Goal: Ask a question

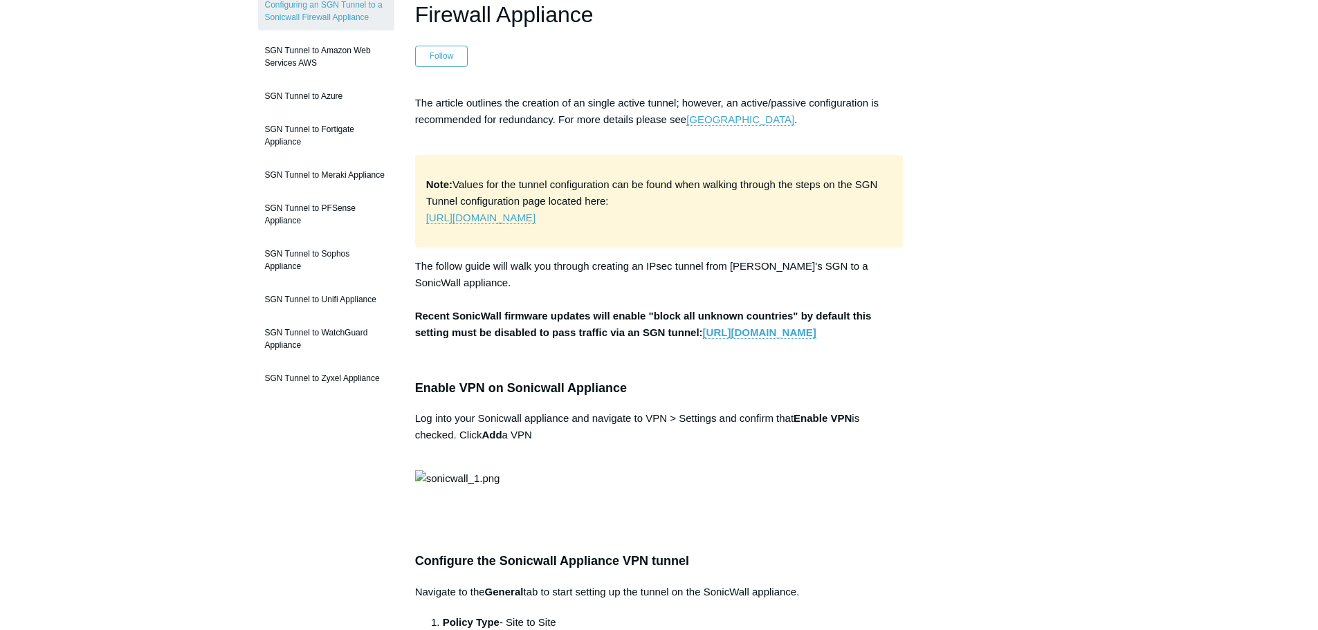
scroll to position [78, 0]
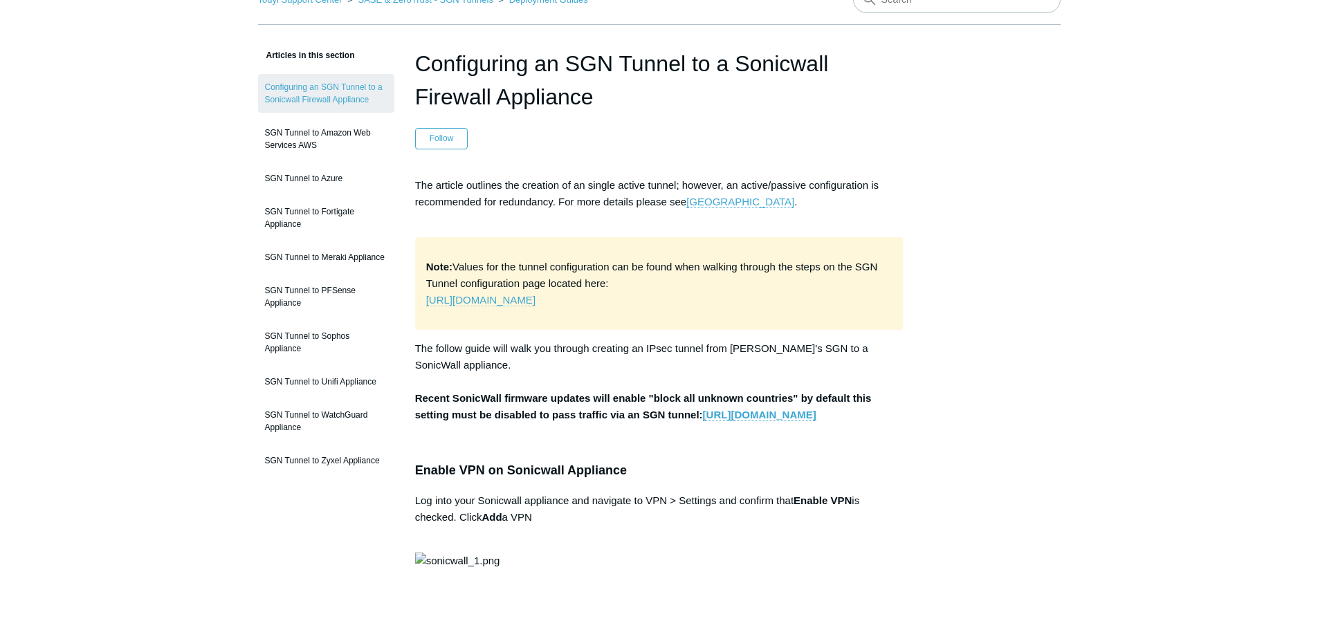
click at [535, 300] on link "https://portal.todyl.com/configuration/sgntunnels/tunnelStep0" at bounding box center [480, 300] width 109 height 12
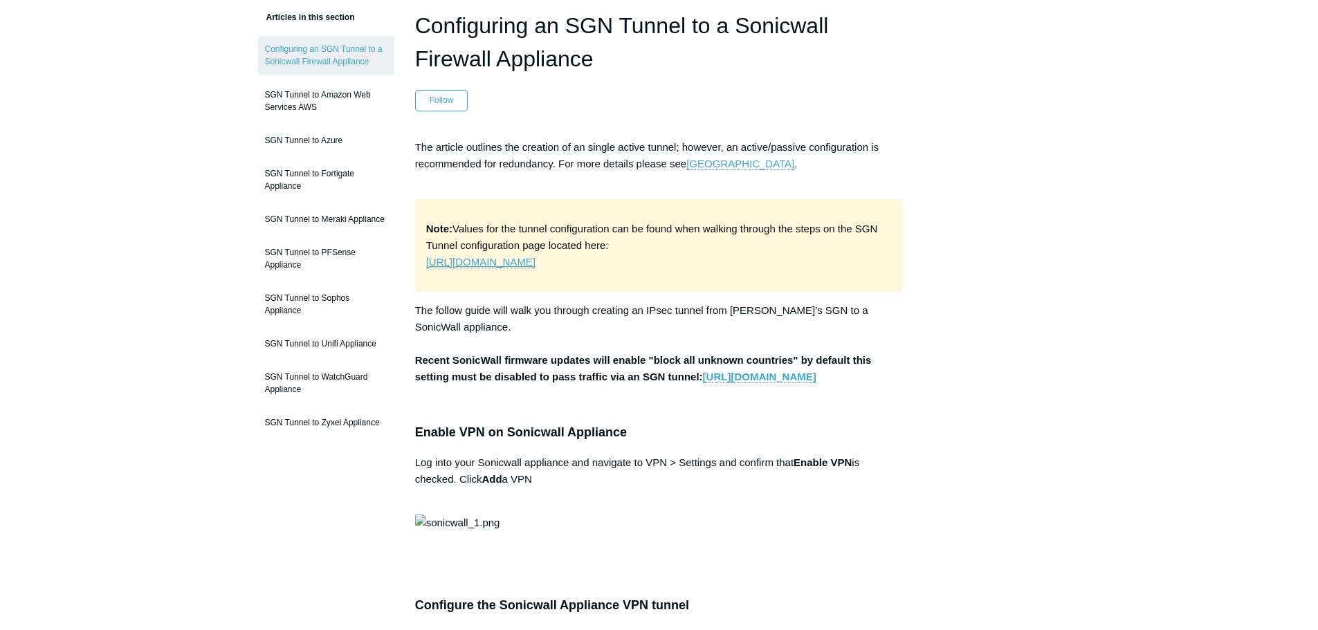
scroll to position [147, 0]
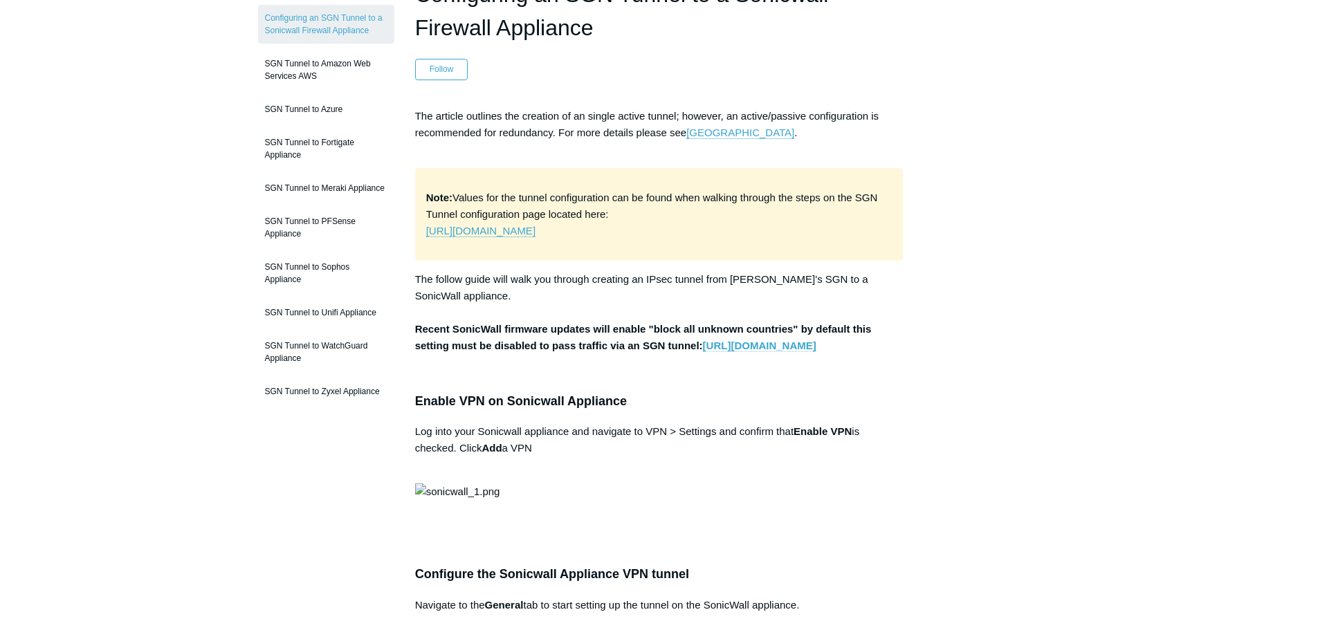
click at [703, 352] on link "https://www.sonicwall.com/support/knowledge-base/using-geo-ip-filtering-to-bloc…" at bounding box center [759, 346] width 113 height 12
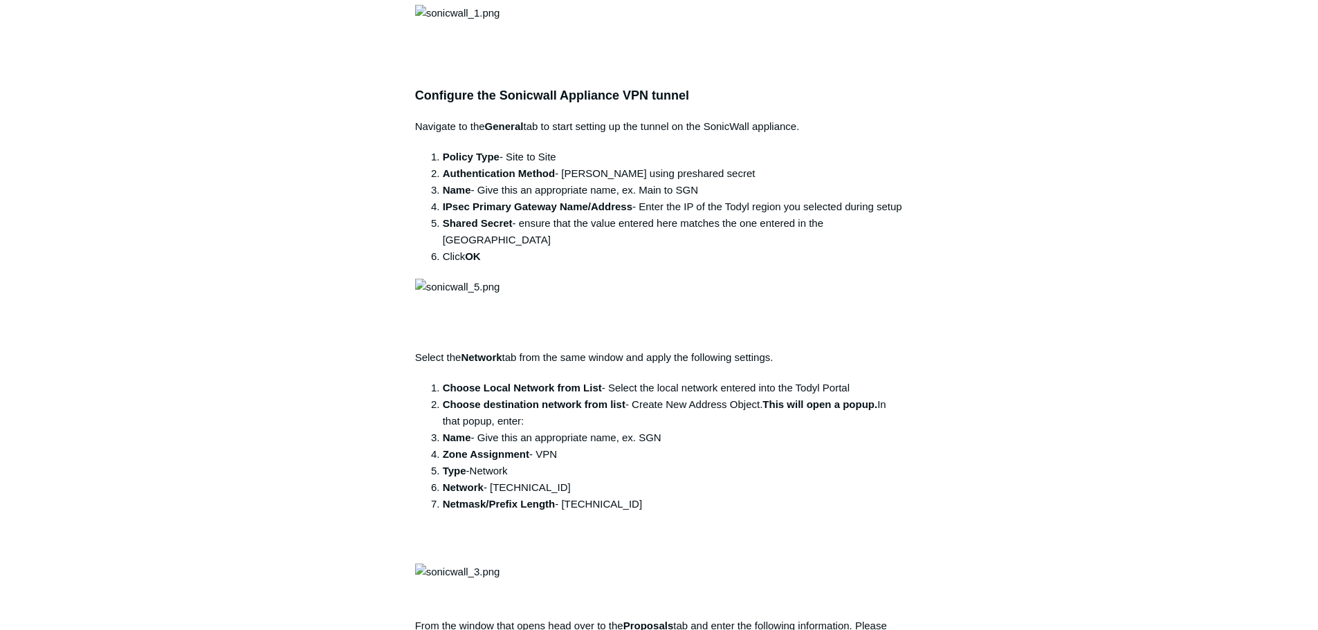
scroll to position [562, 0]
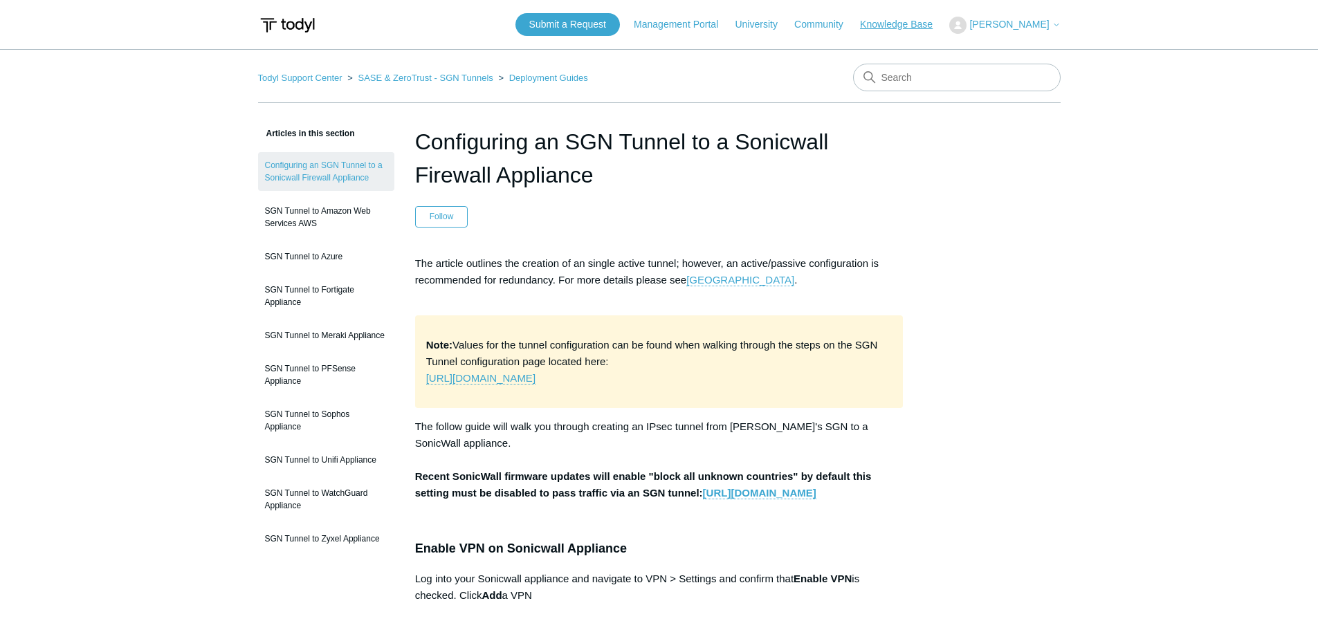
click at [903, 28] on link "Knowledge Base" at bounding box center [903, 24] width 86 height 15
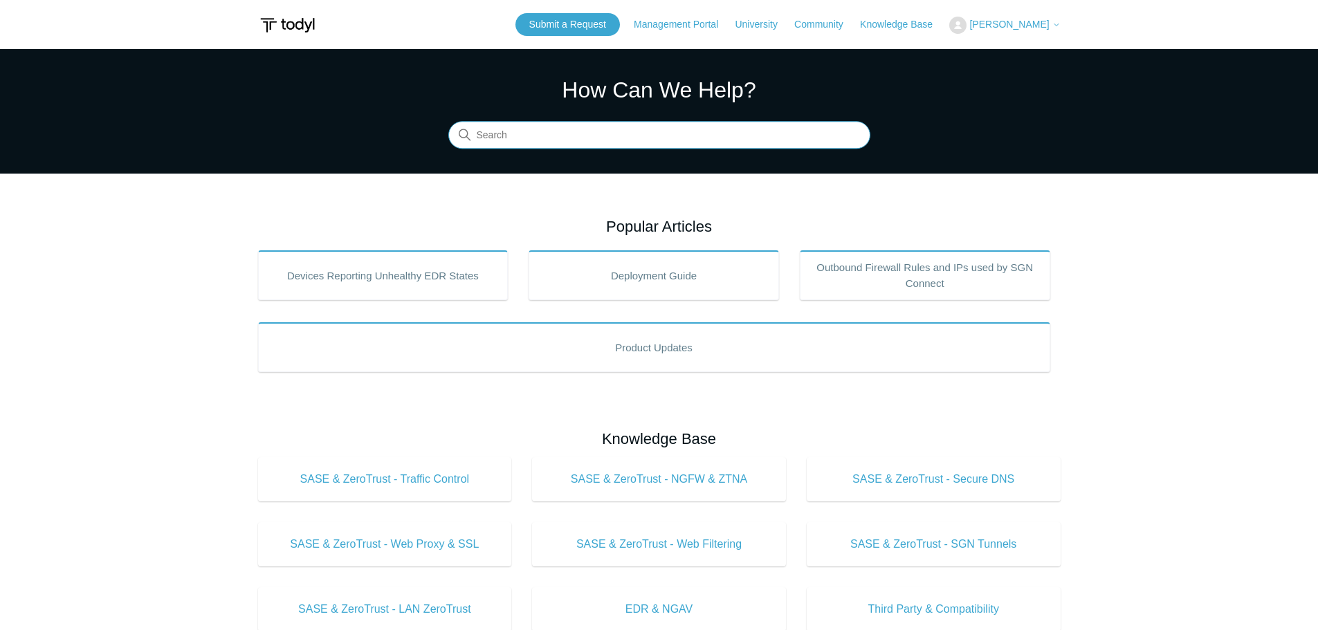
click at [613, 136] on input "Search" at bounding box center [659, 136] width 422 height 28
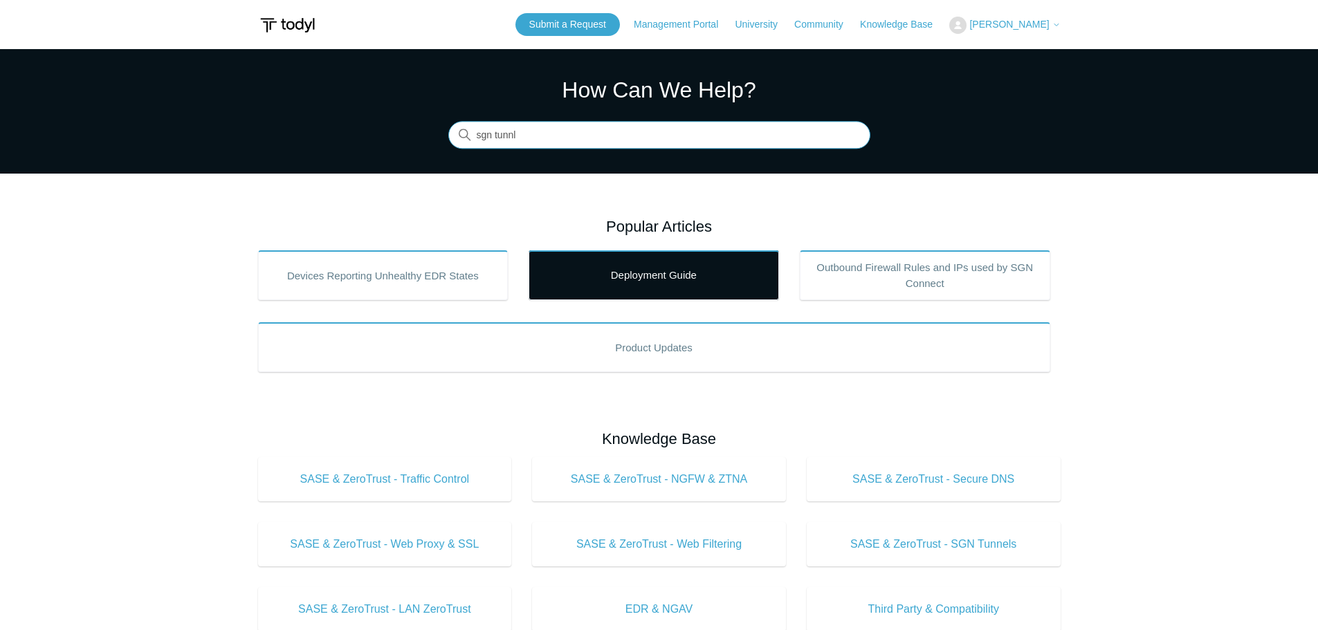
type input "sgn tunnl"
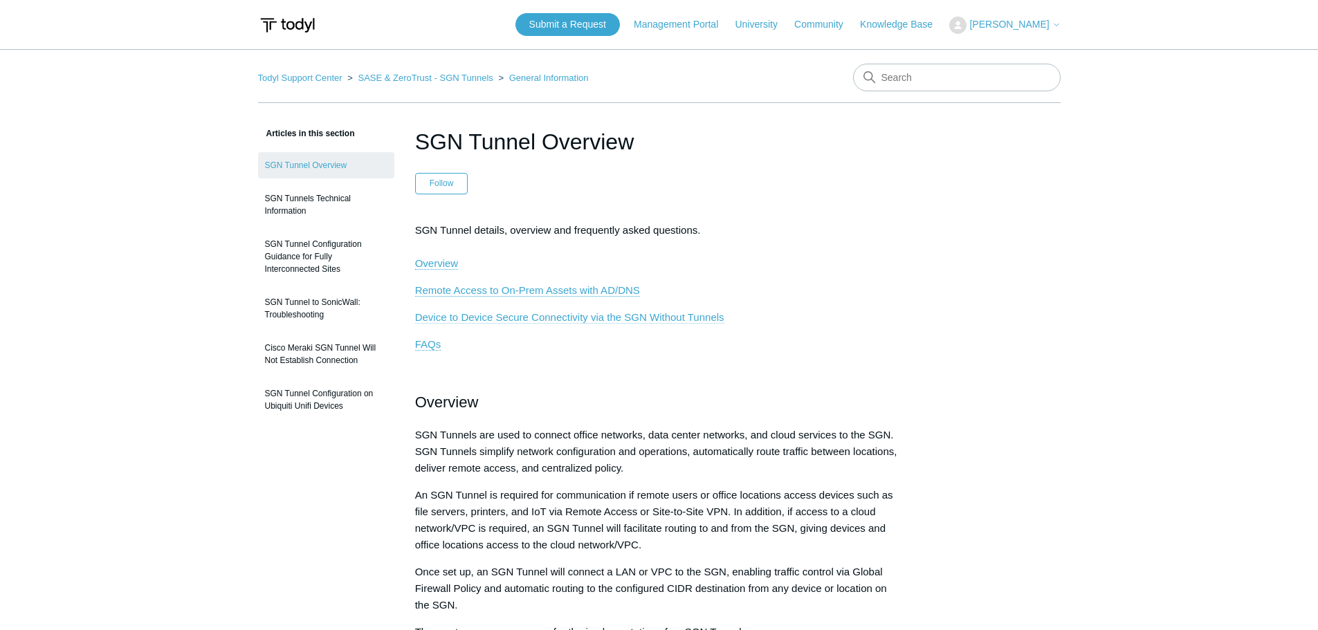
click at [585, 312] on span "Device to Device Secure Connectivity via the SGN Without Tunnels" at bounding box center [569, 317] width 309 height 12
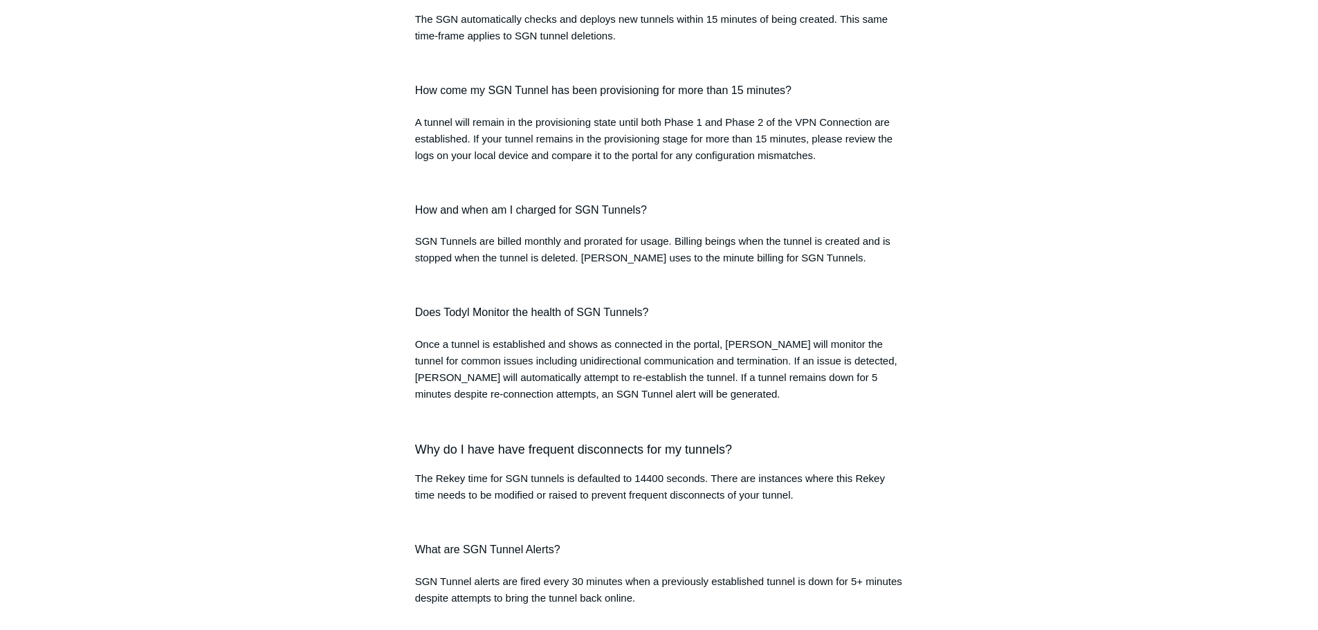
scroll to position [1404, 0]
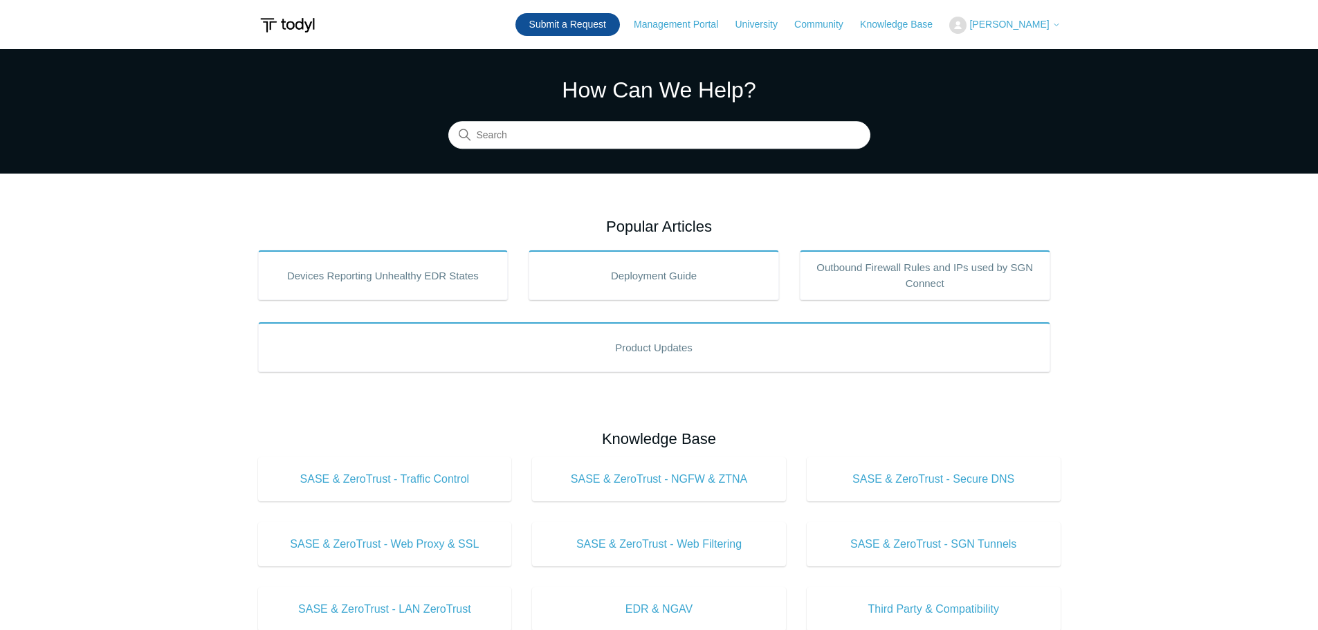
click at [605, 20] on link "Submit a Request" at bounding box center [567, 24] width 104 height 23
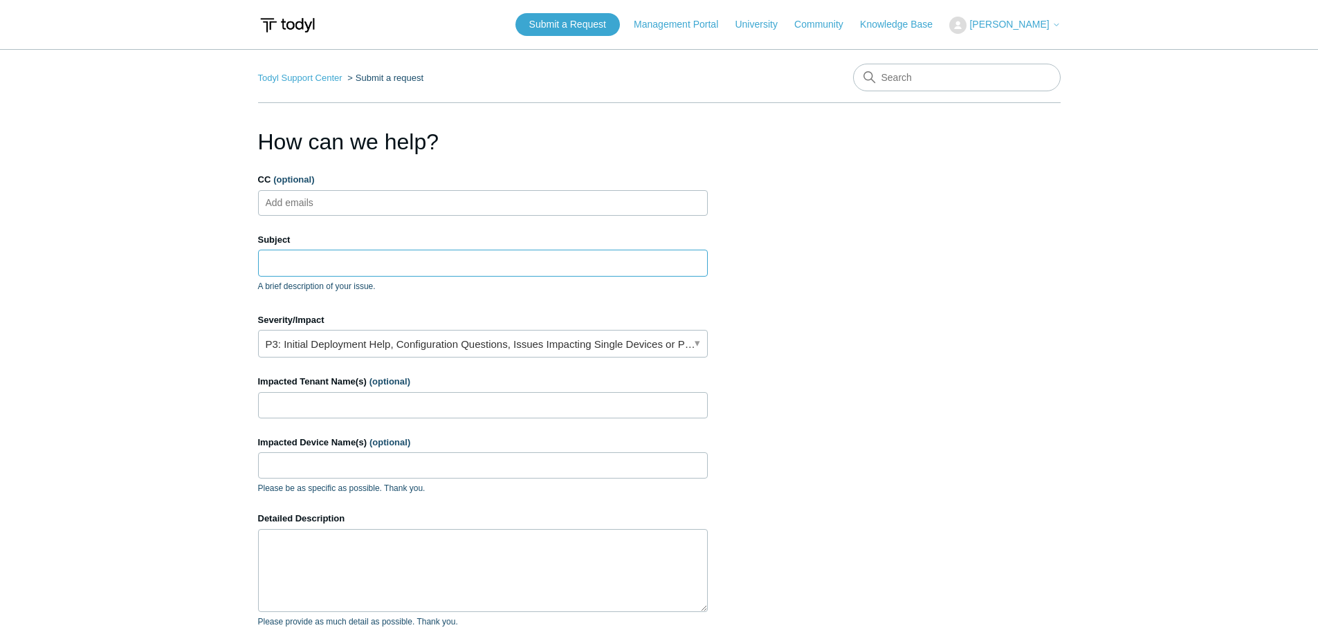
click at [312, 270] on input "Subject" at bounding box center [483, 263] width 450 height 26
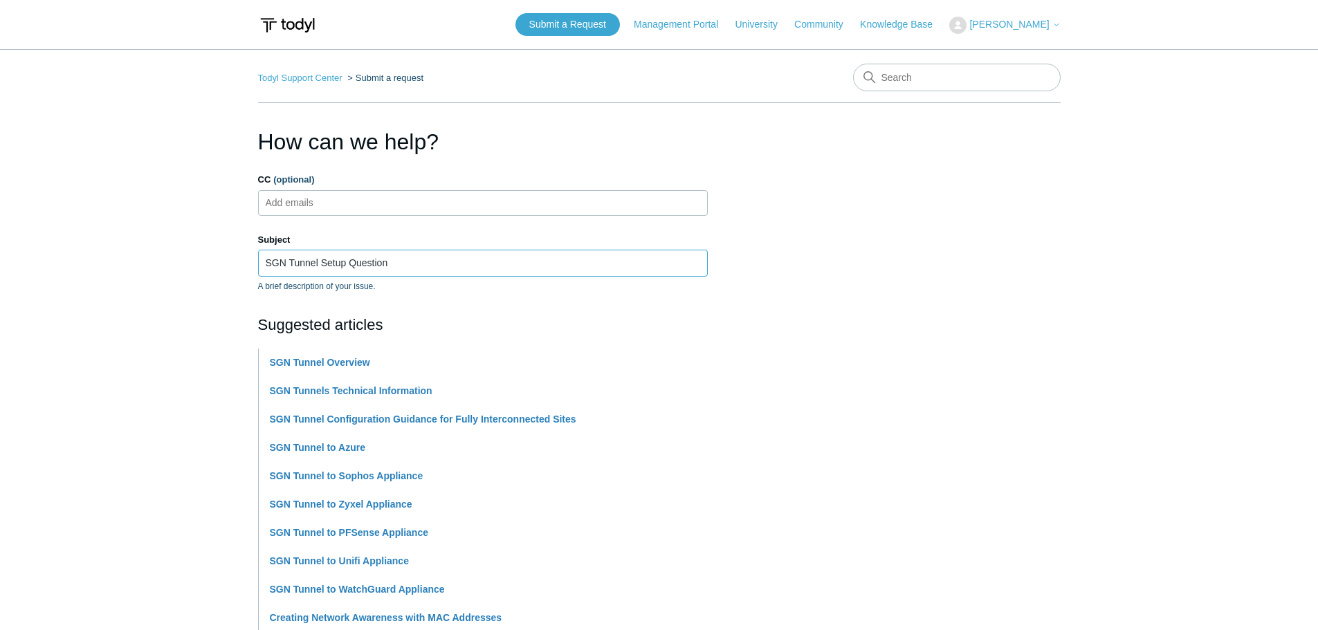
type input "SGN Tunnel Setup Question"
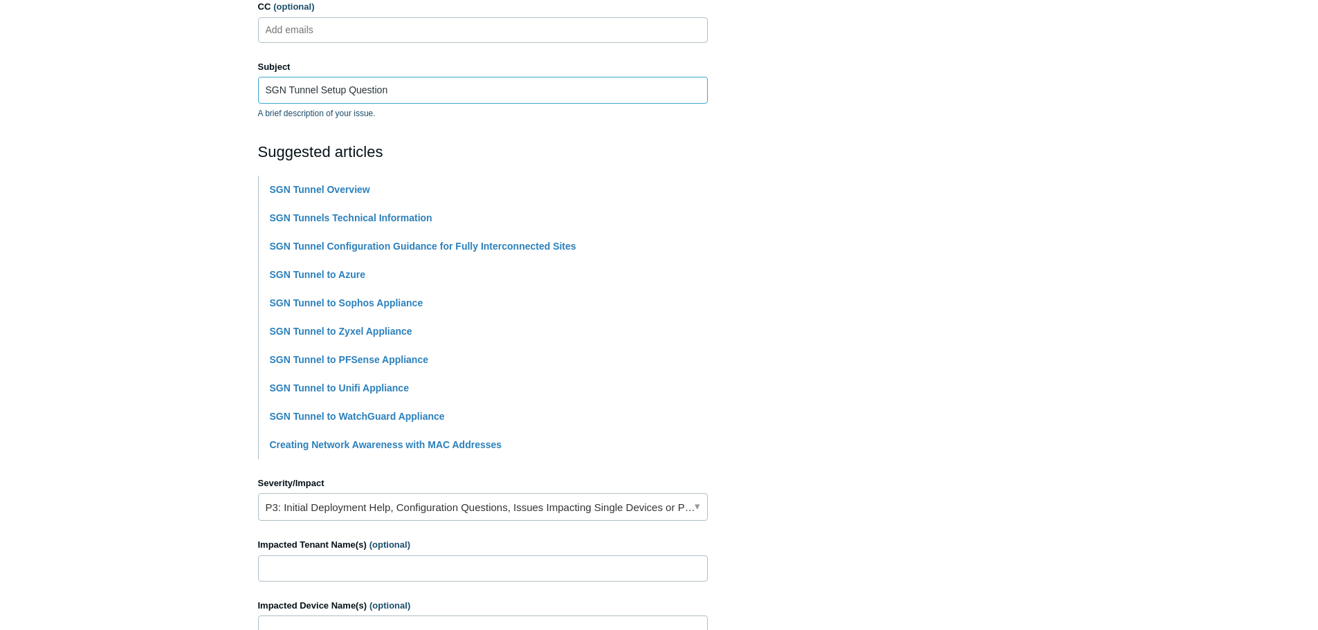
scroll to position [277, 0]
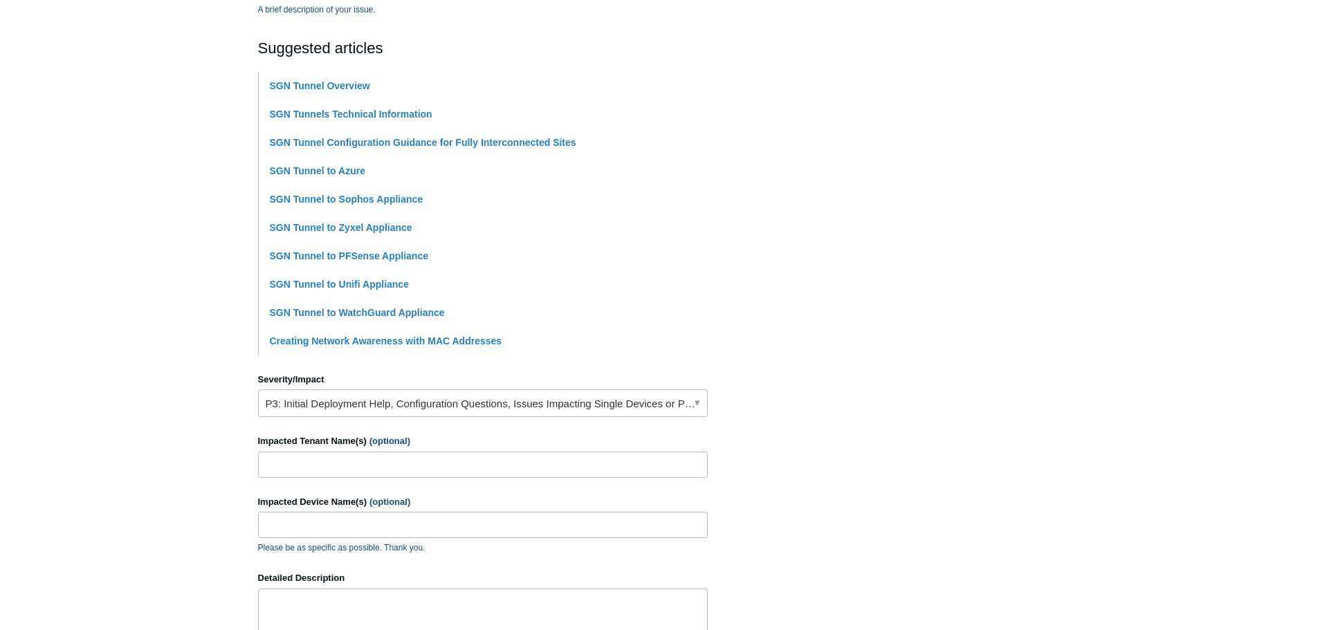
click at [122, 407] on main "Todyl Support Center Submit a request How can we help? CC (optional) Add emails…" at bounding box center [659, 296] width 1318 height 1049
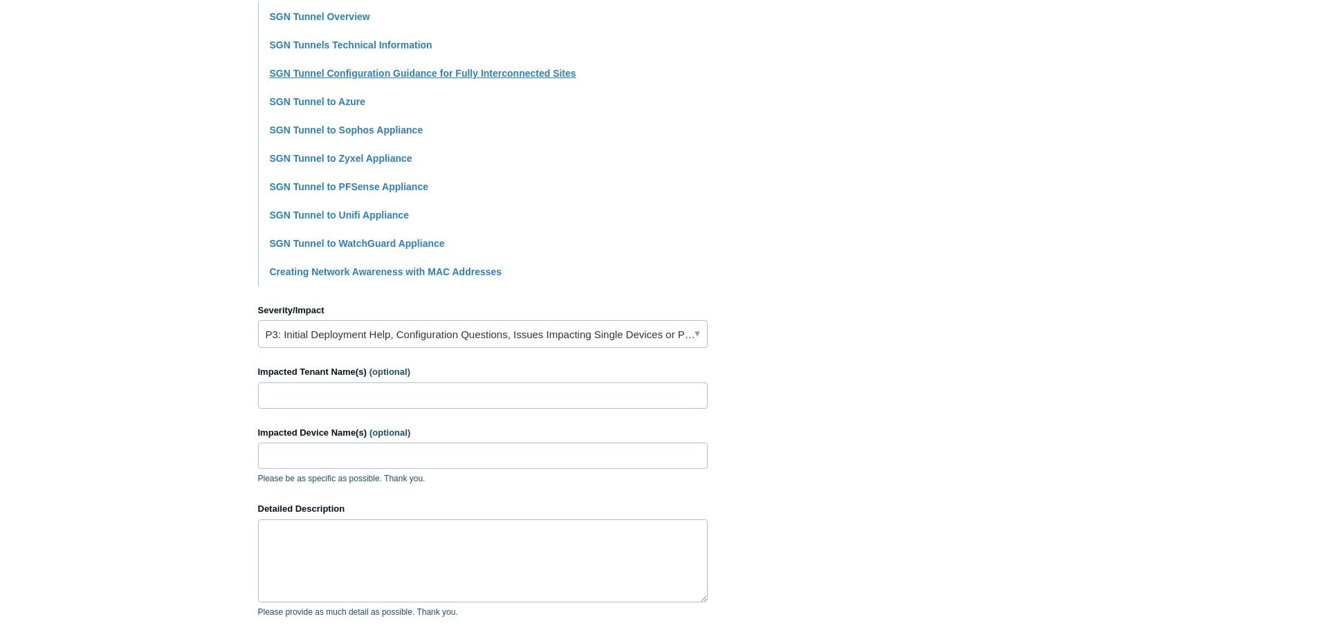
click at [432, 77] on link "SGN Tunnel Configuration Guidance for Fully Interconnected Sites" at bounding box center [423, 73] width 306 height 11
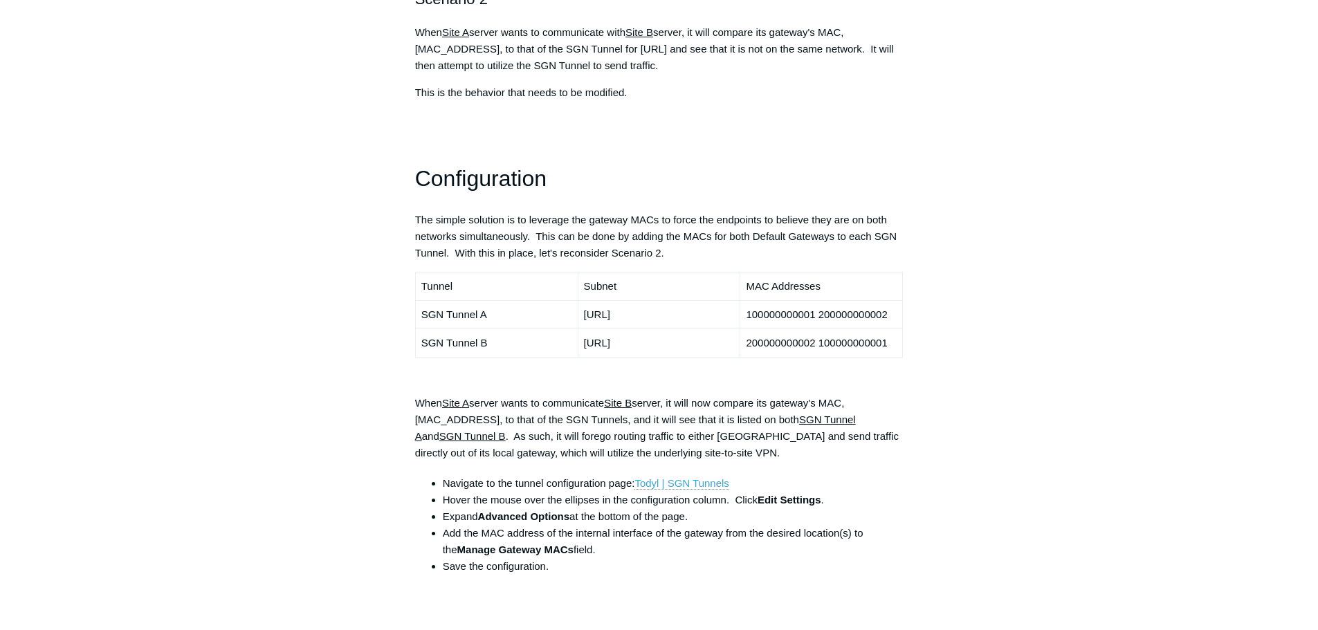
scroll to position [968, 0]
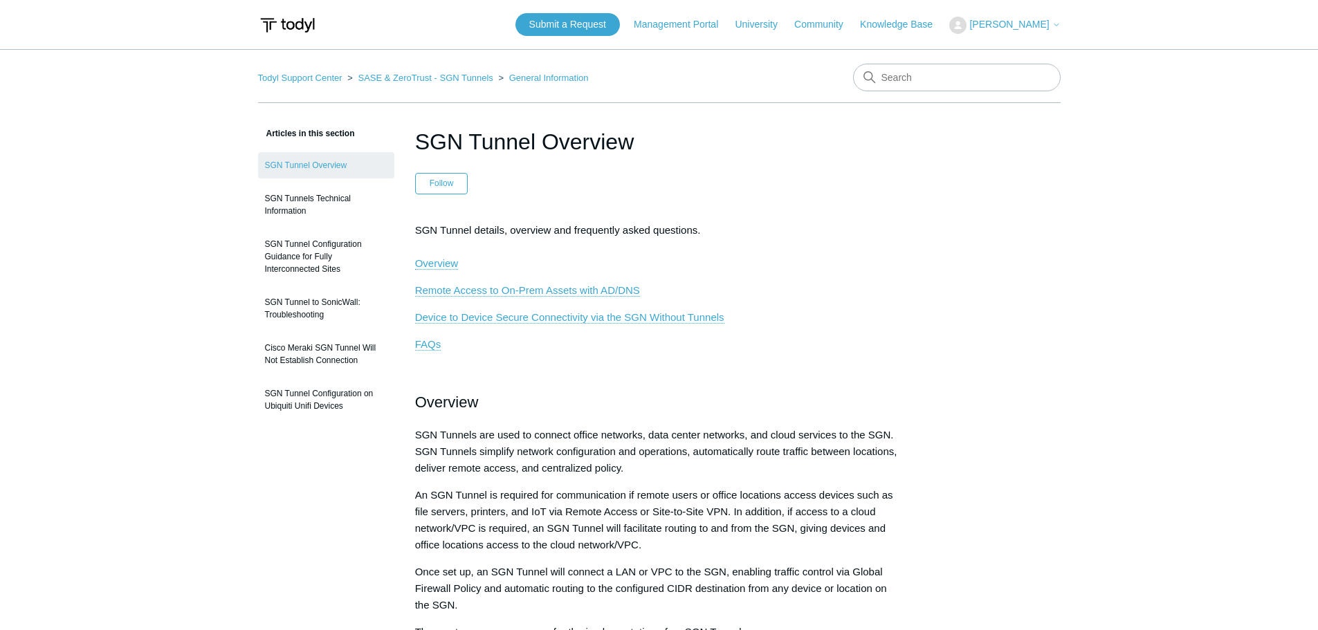
scroll to position [1404, 0]
